Goal: Task Accomplishment & Management: Use online tool/utility

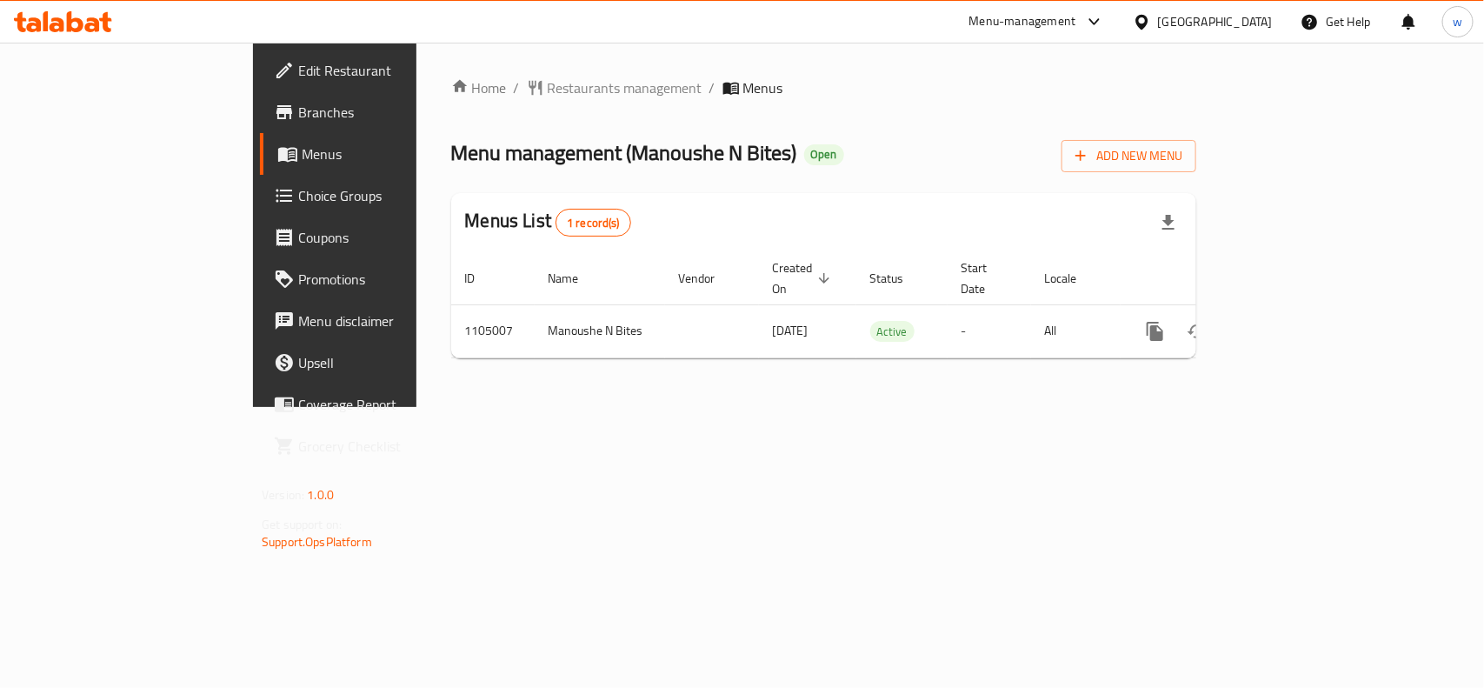
click at [298, 202] on span "Choice Groups" at bounding box center [392, 195] width 189 height 21
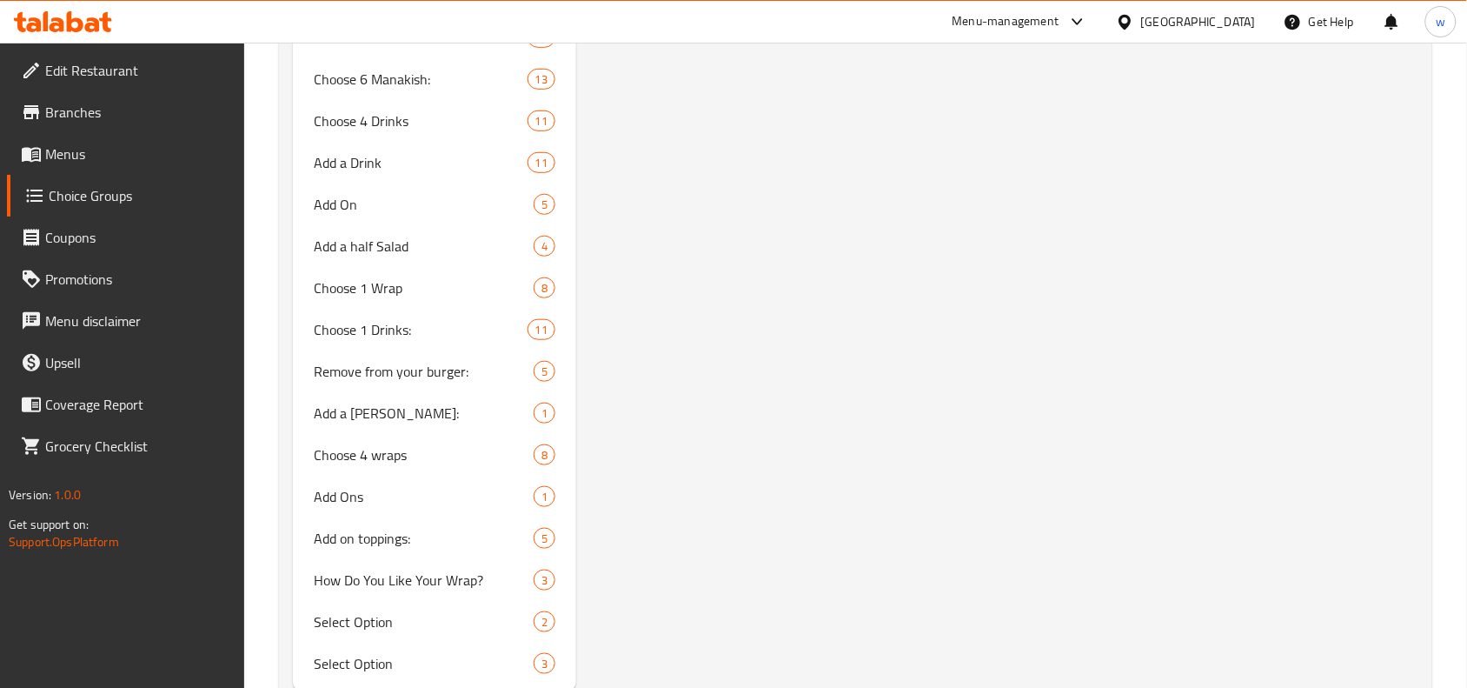
scroll to position [2254, 0]
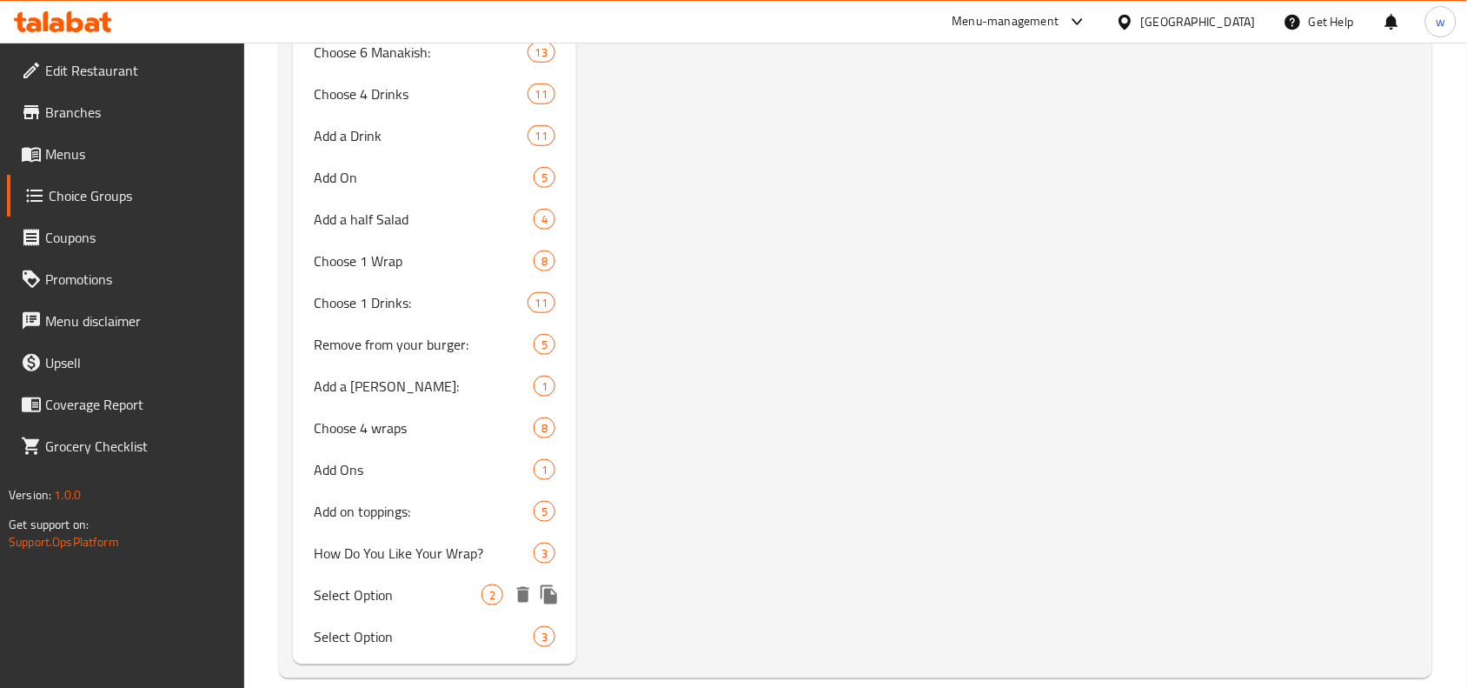
click at [346, 584] on span "Select Option" at bounding box center [398, 594] width 168 height 21
type input "Select Option"
type input "حدد الخيار"
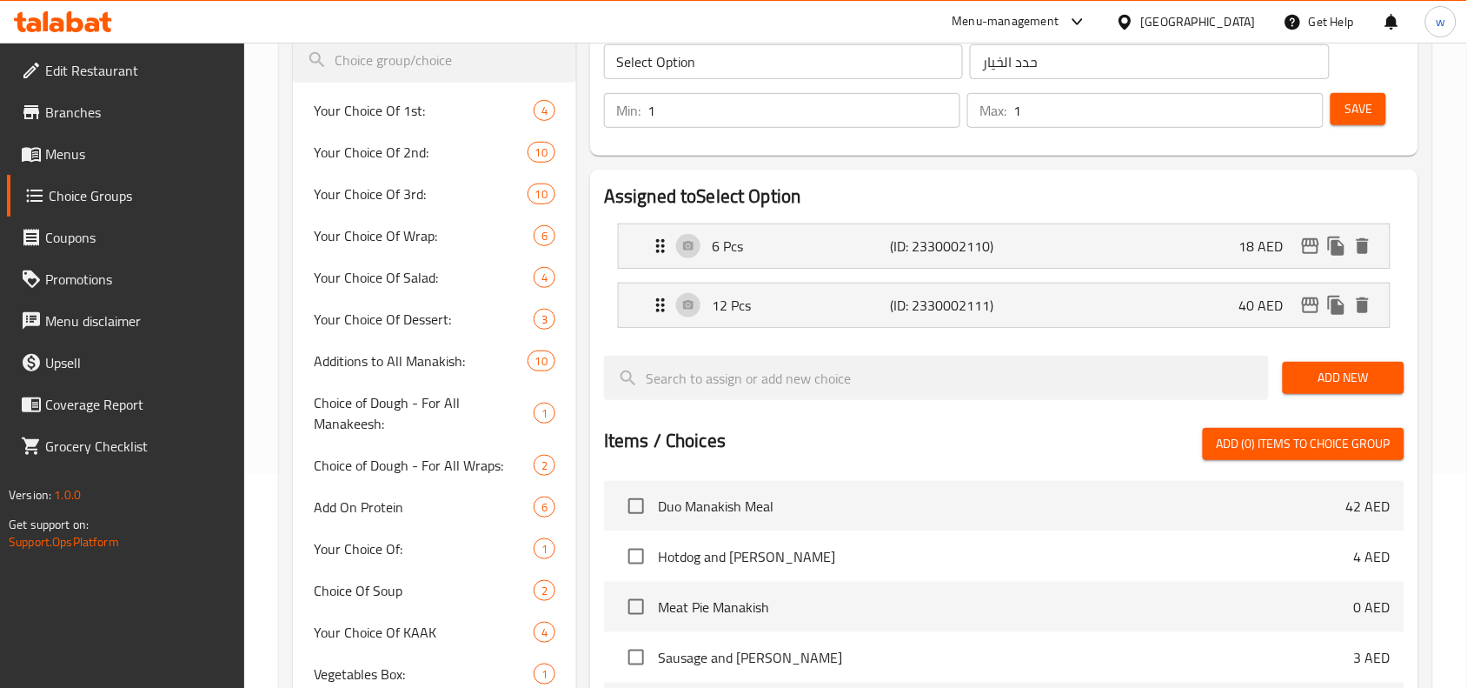
scroll to position [0, 0]
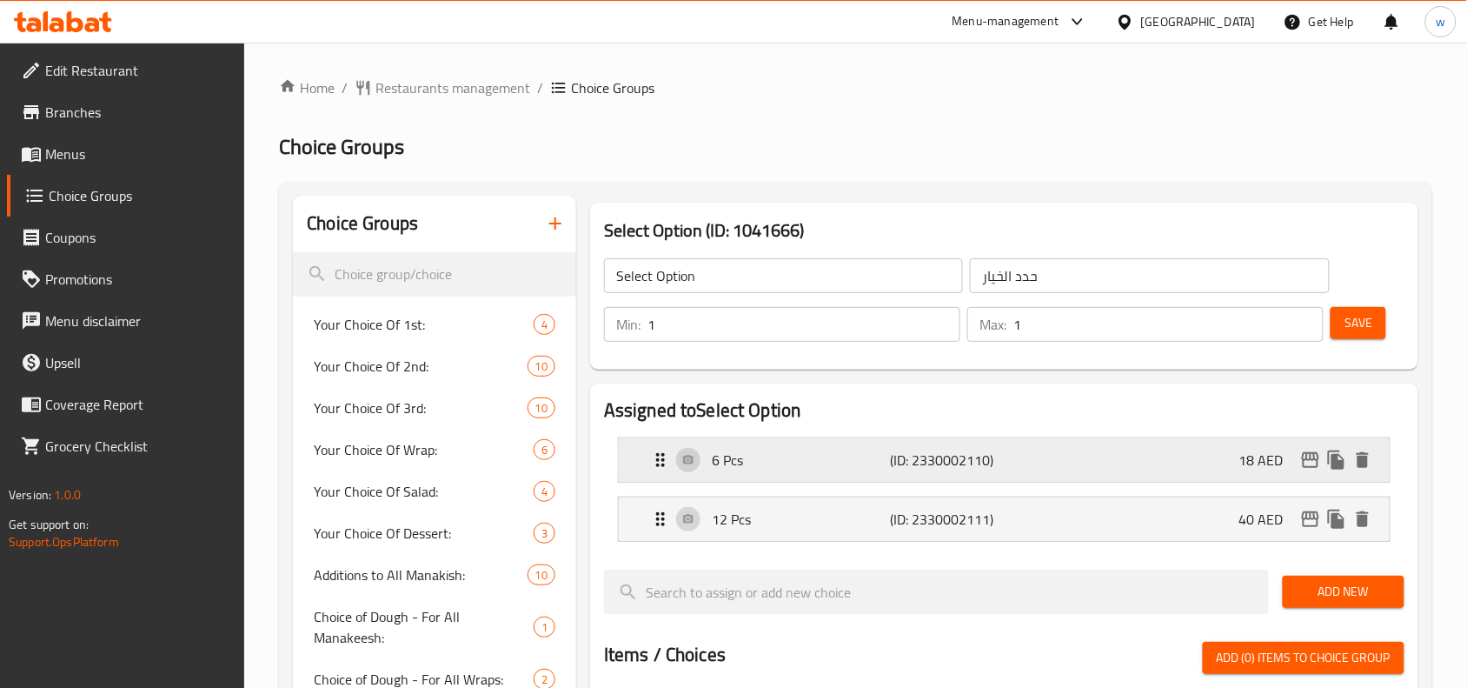
click at [1226, 465] on div "6 Pcs (ID: 2330002110) 18 AED" at bounding box center [1009, 459] width 719 height 43
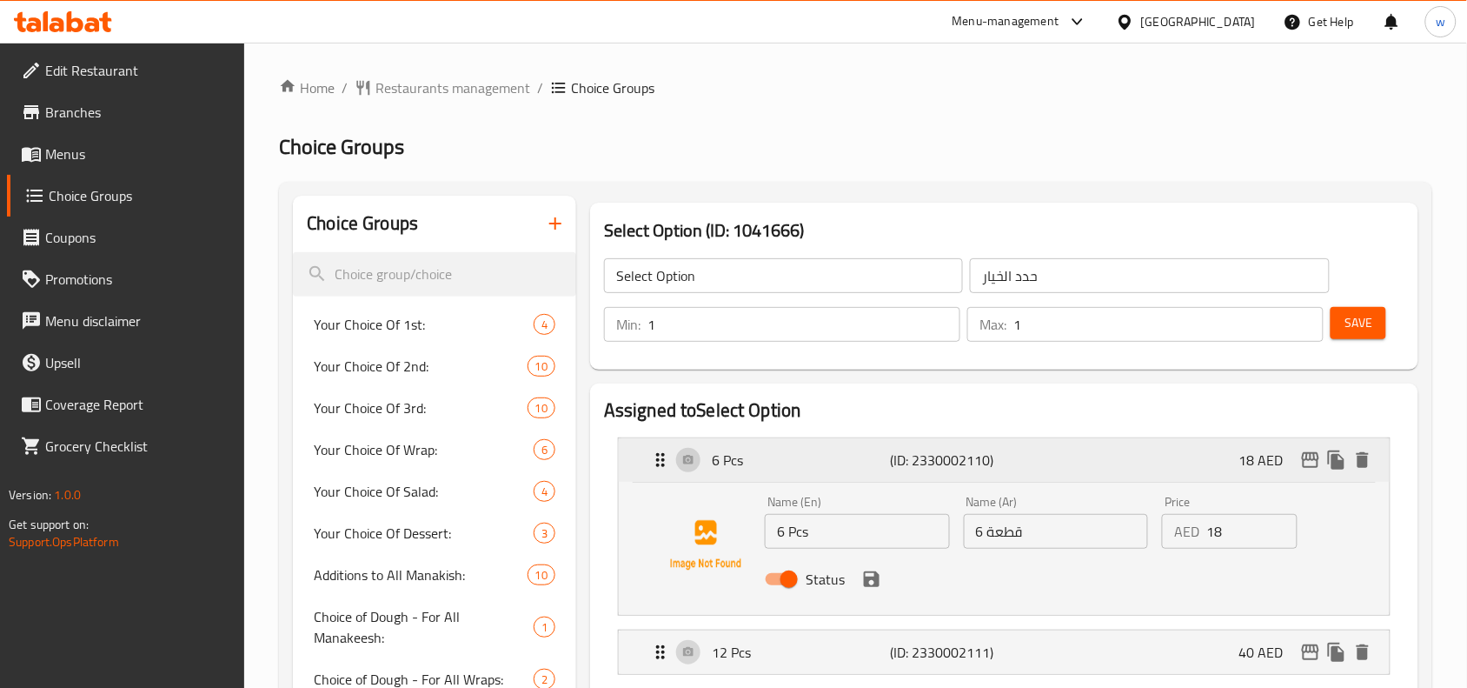
click at [1226, 465] on div "6 Pcs (ID: 2330002110) 18 AED" at bounding box center [1009, 459] width 719 height 43
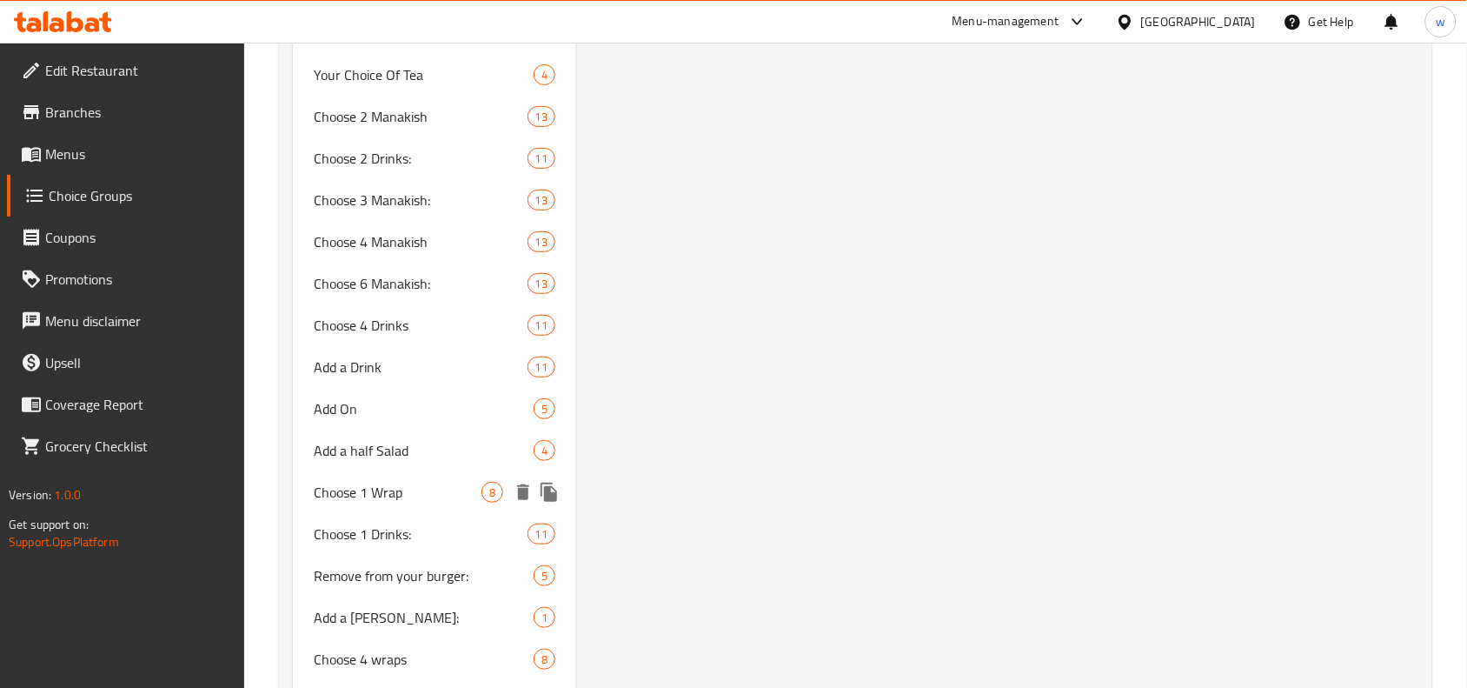
scroll to position [2254, 0]
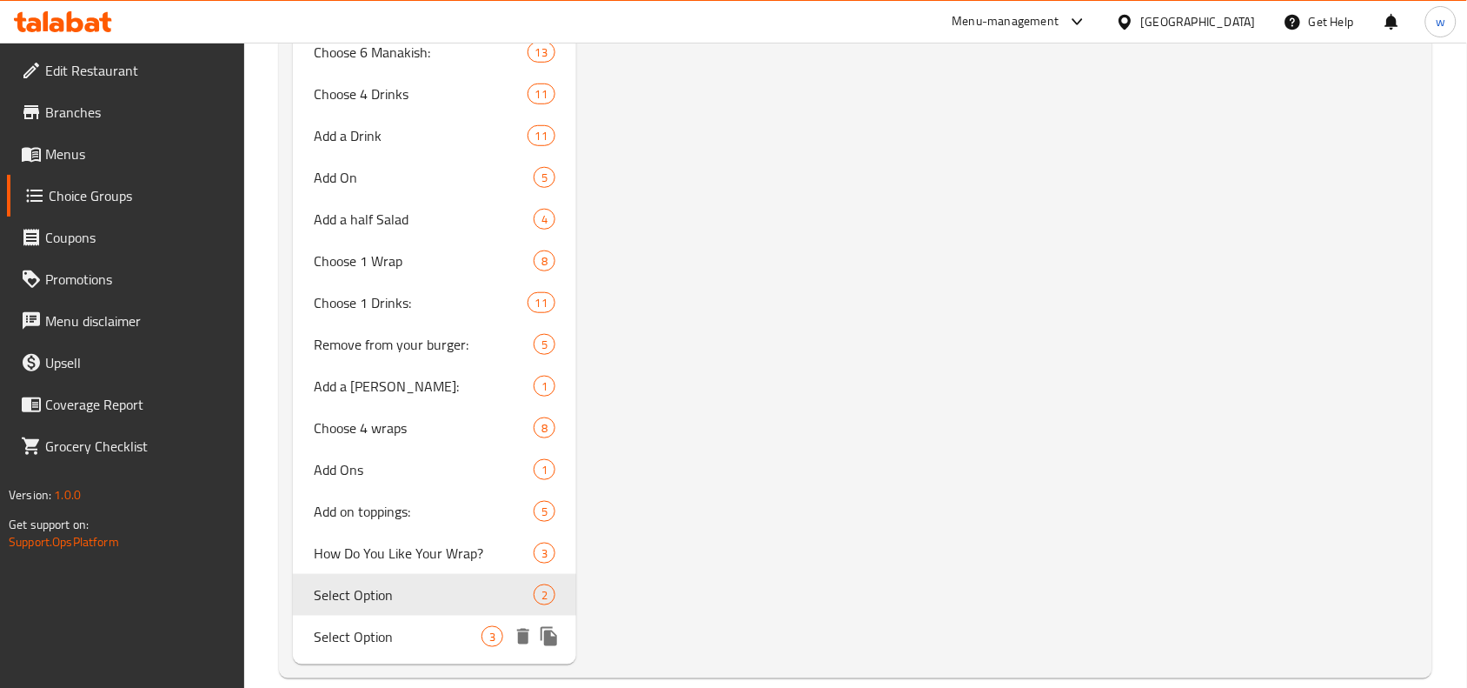
click at [417, 626] on span "Select Option" at bounding box center [398, 636] width 168 height 21
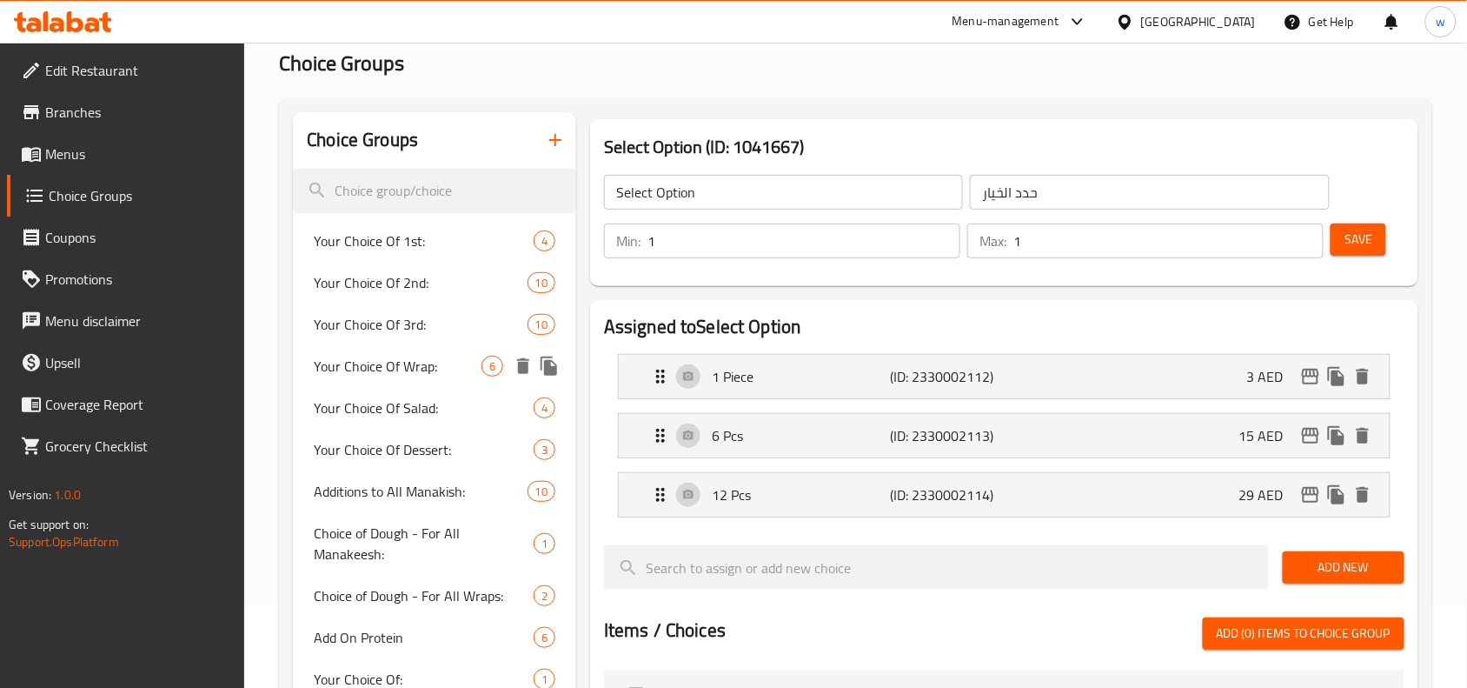
scroll to position [0, 0]
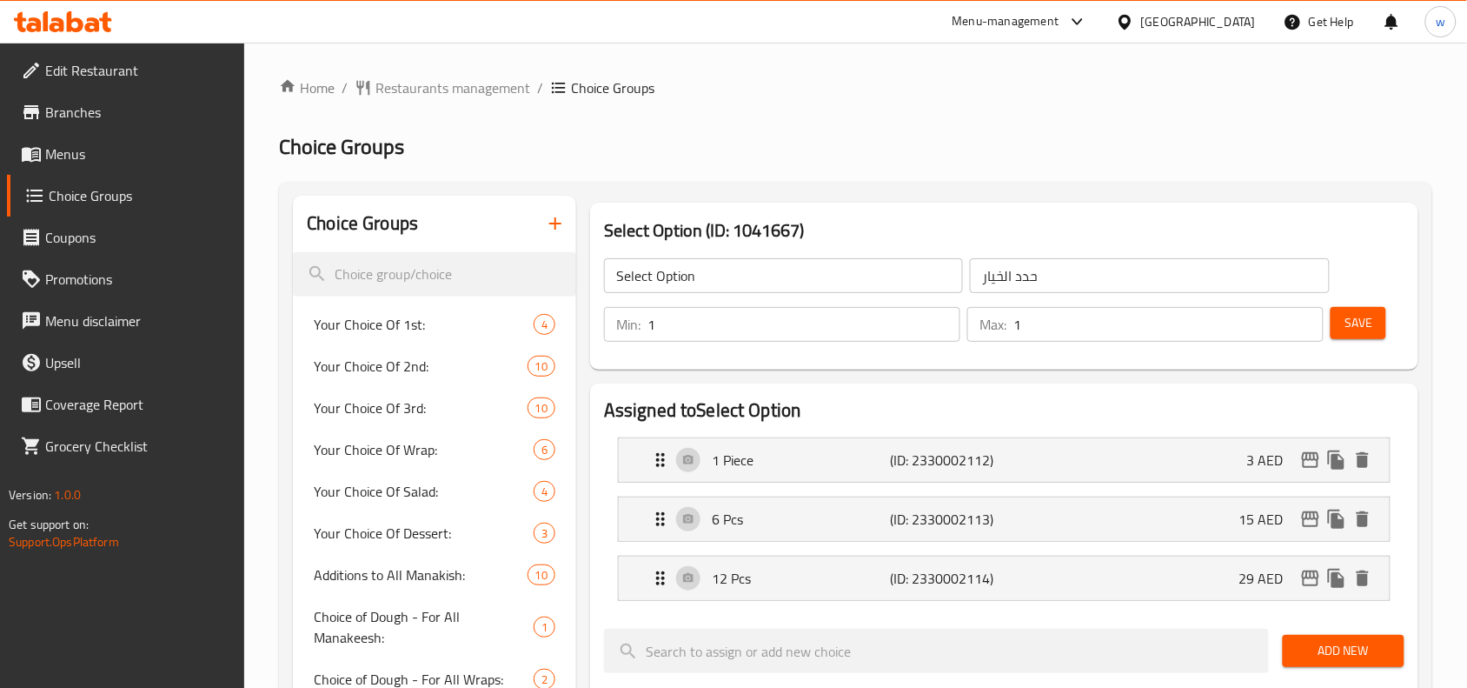
click at [830, 150] on h2 "Choice Groups" at bounding box center [856, 147] width 1154 height 28
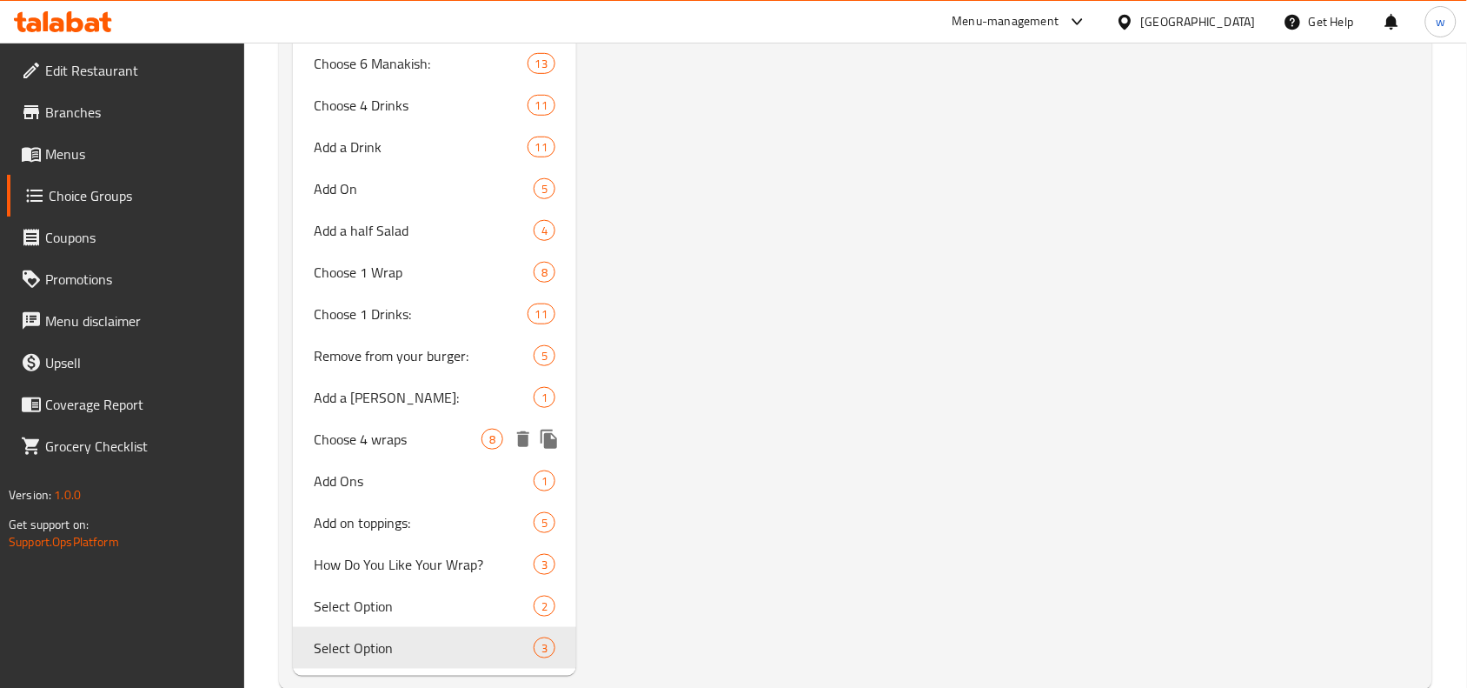
scroll to position [2254, 0]
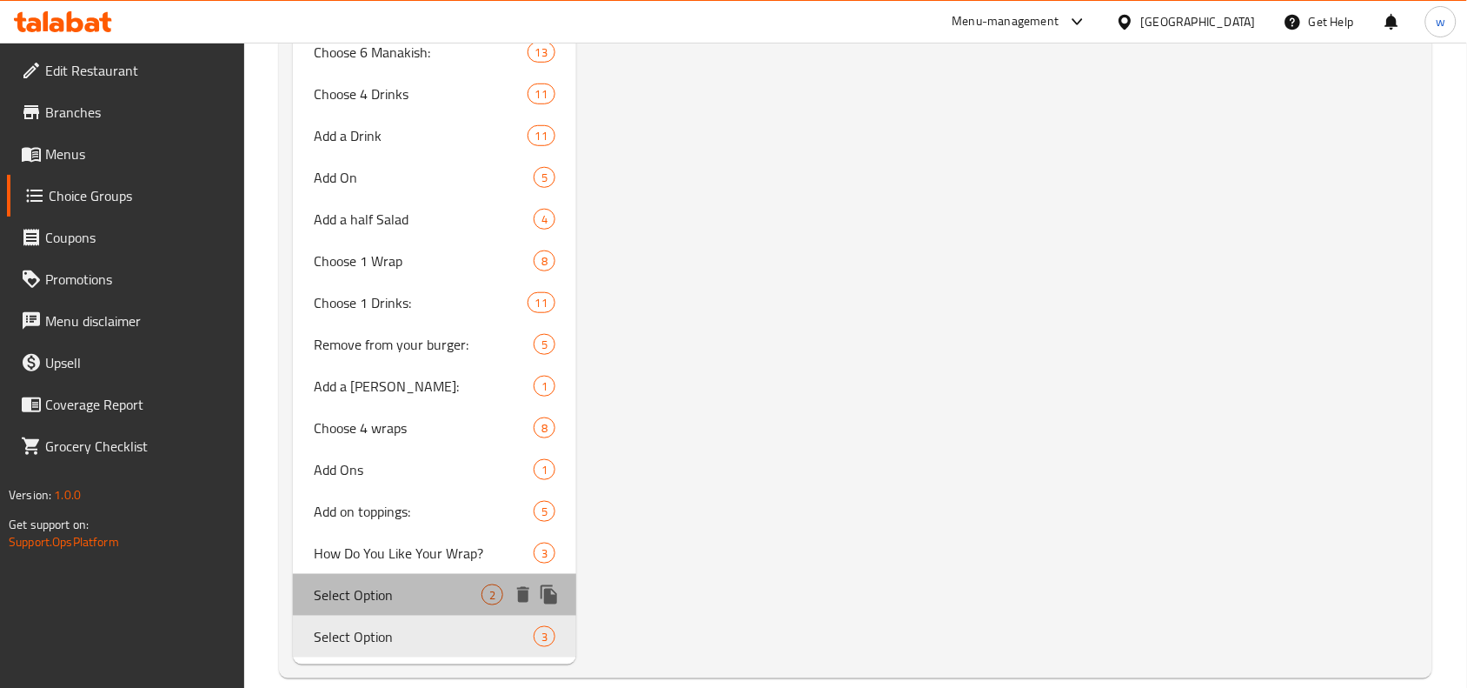
click at [346, 584] on span "Select Option" at bounding box center [398, 594] width 168 height 21
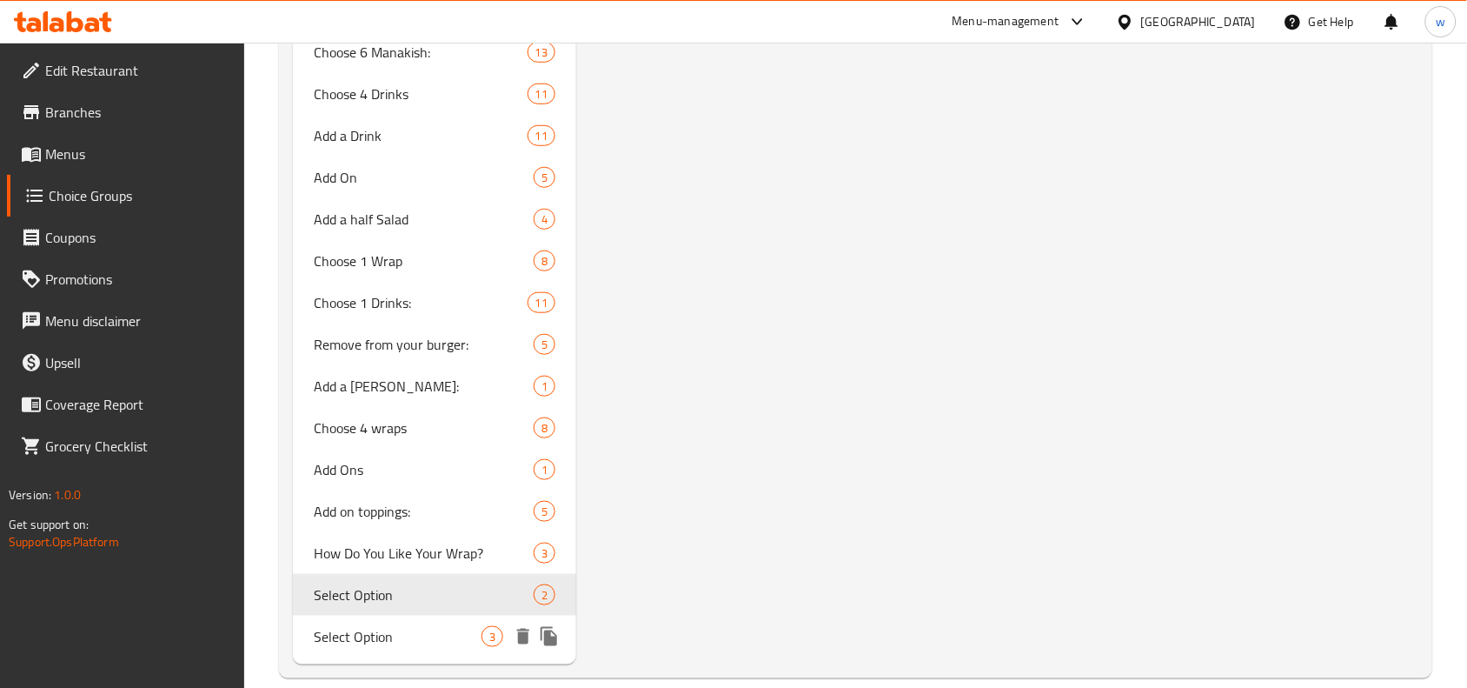
click at [374, 626] on span "Select Option" at bounding box center [398, 636] width 168 height 21
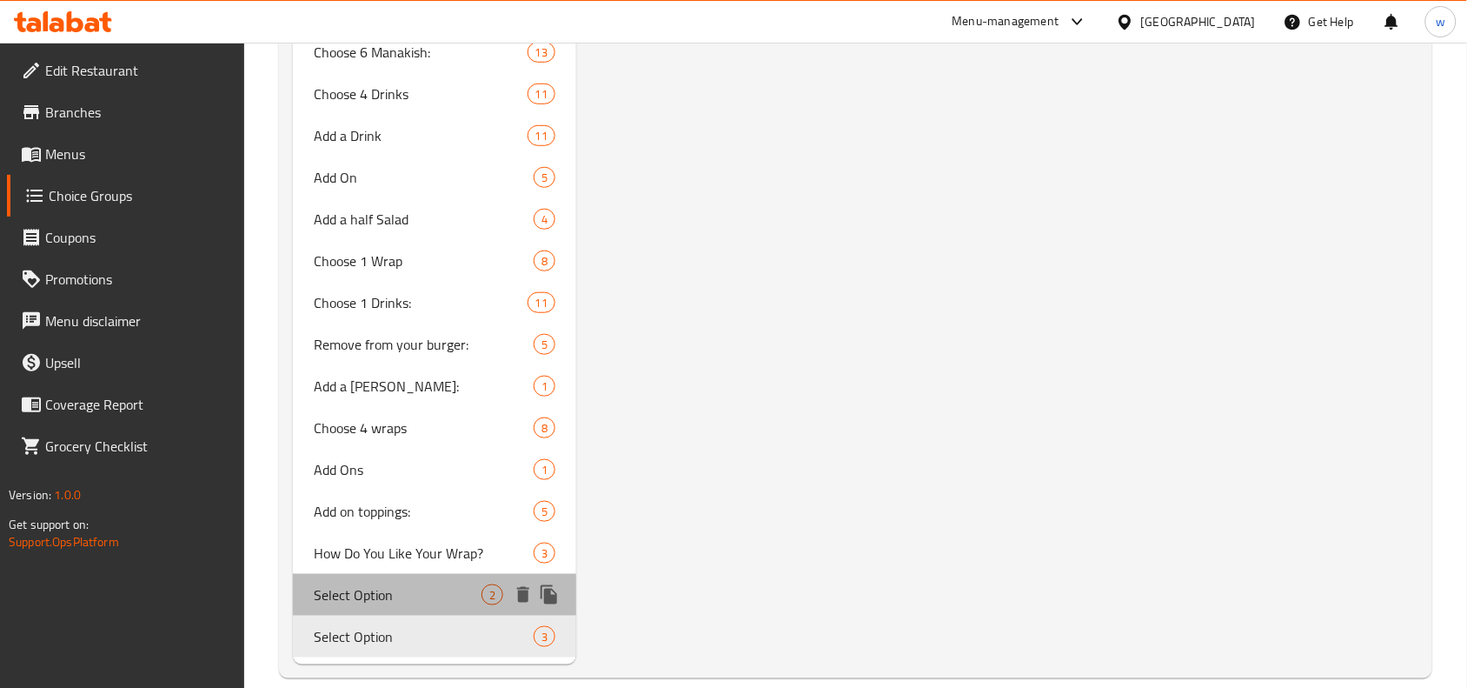
click at [389, 584] on span "Select Option" at bounding box center [398, 594] width 168 height 21
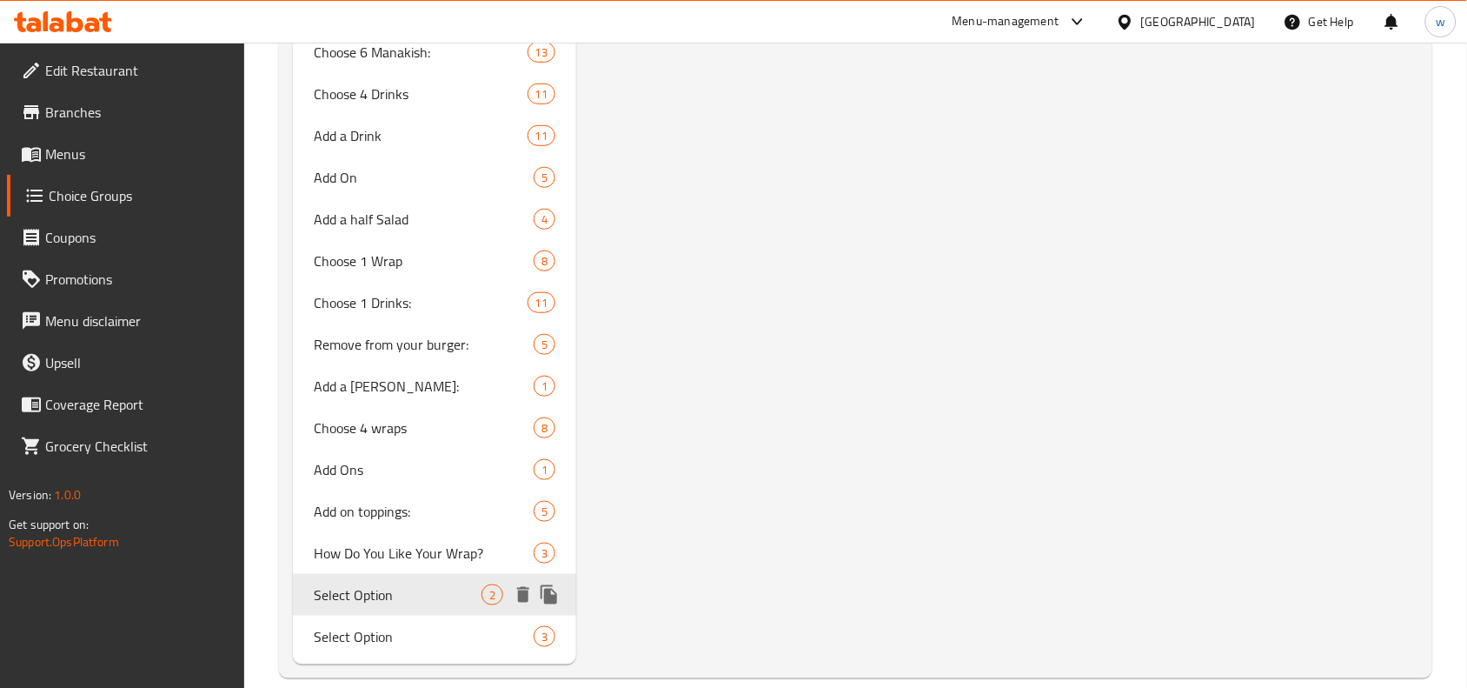
click at [366, 626] on span "Select Option" at bounding box center [424, 636] width 220 height 21
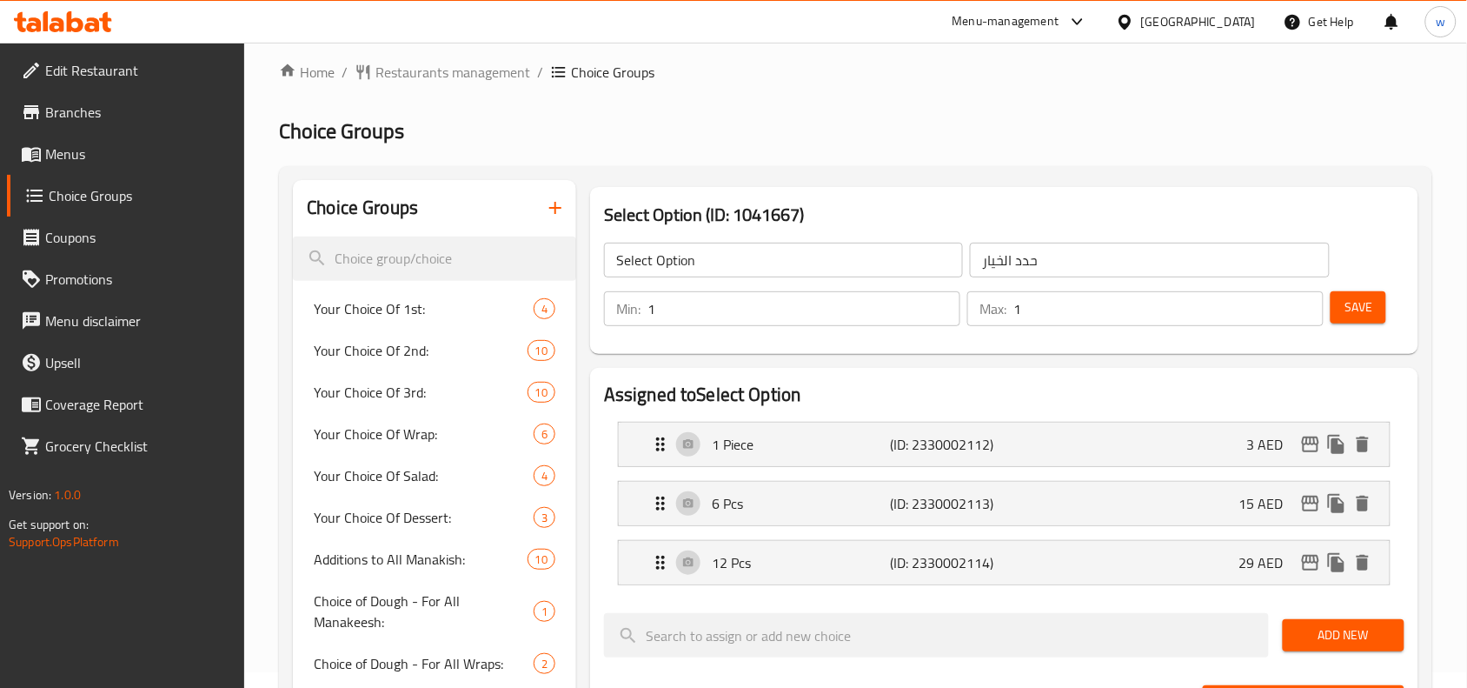
scroll to position [0, 0]
